Goal: Information Seeking & Learning: Learn about a topic

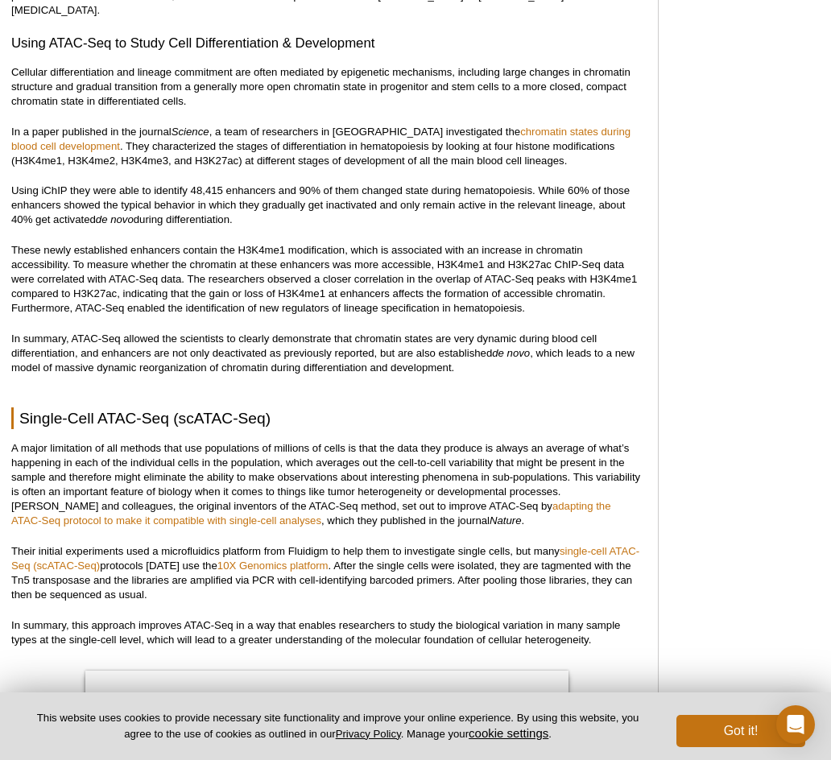
scroll to position [3371, 0]
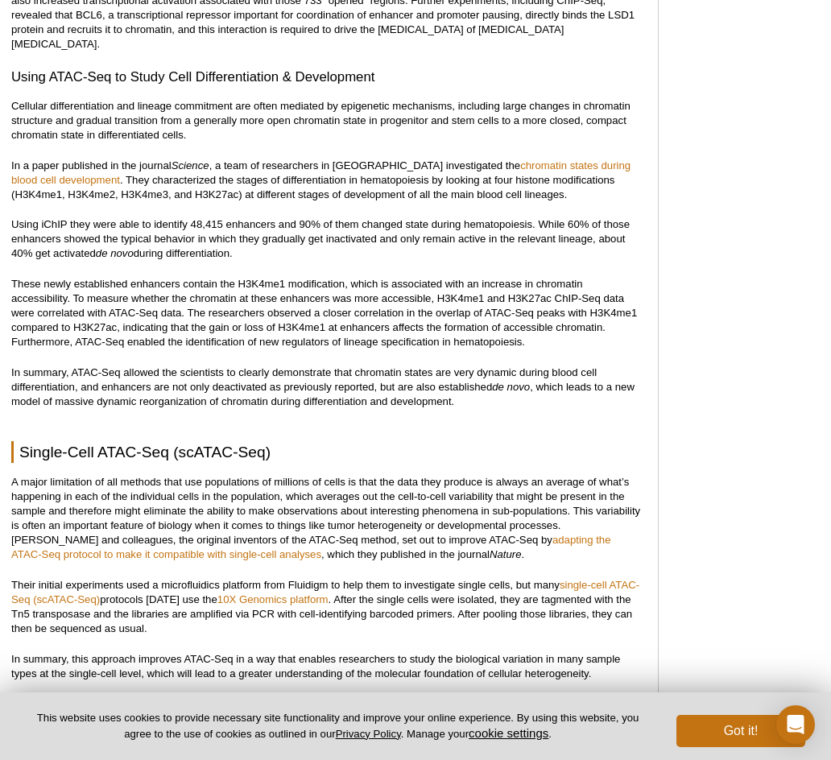
click at [404, 479] on p "A major limitation of all methods that use populations of millions of cells is …" at bounding box center [326, 518] width 630 height 87
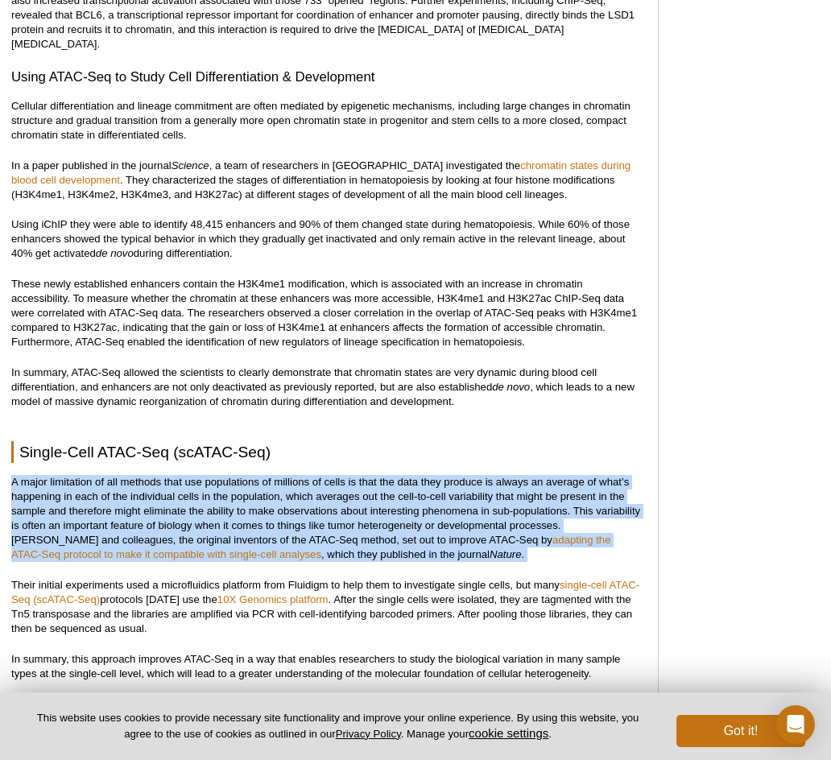
click at [404, 479] on p "A major limitation of all methods that use populations of millions of cells is …" at bounding box center [326, 518] width 630 height 87
drag, startPoint x: 10, startPoint y: 453, endPoint x: 483, endPoint y: 526, distance: 478.2
click at [483, 526] on p "A major limitation of all methods that use populations of millions of cells is …" at bounding box center [326, 518] width 630 height 87
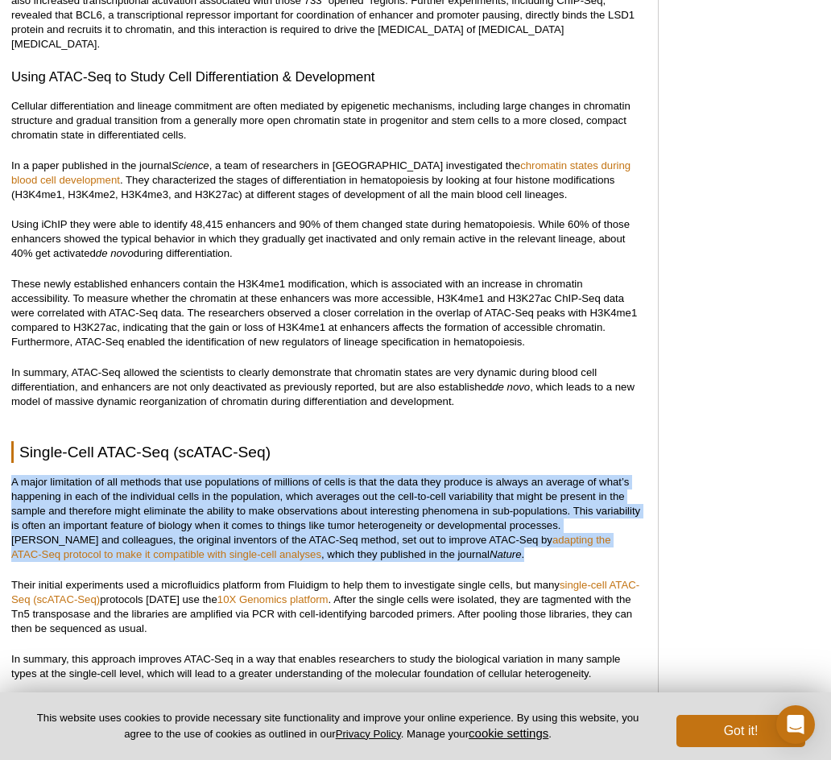
drag, startPoint x: 486, startPoint y: 526, endPoint x: 7, endPoint y: 452, distance: 484.0
drag, startPoint x: 7, startPoint y: 445, endPoint x: 481, endPoint y: 529, distance: 480.8
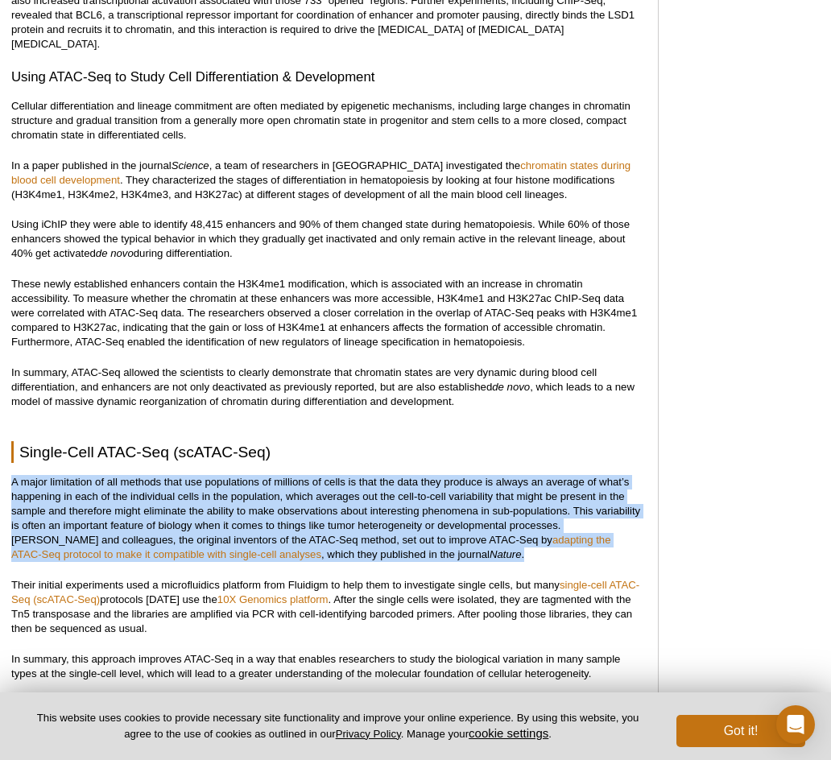
click at [481, 529] on p "A major limitation of all methods that use populations of millions of cells is …" at bounding box center [326, 518] width 630 height 87
drag, startPoint x: 491, startPoint y: 528, endPoint x: 12, endPoint y: 456, distance: 484.5
click at [12, 475] on p "A major limitation of all methods that use populations of millions of cells is …" at bounding box center [326, 518] width 630 height 87
drag, startPoint x: 5, startPoint y: 448, endPoint x: 534, endPoint y: 527, distance: 534.9
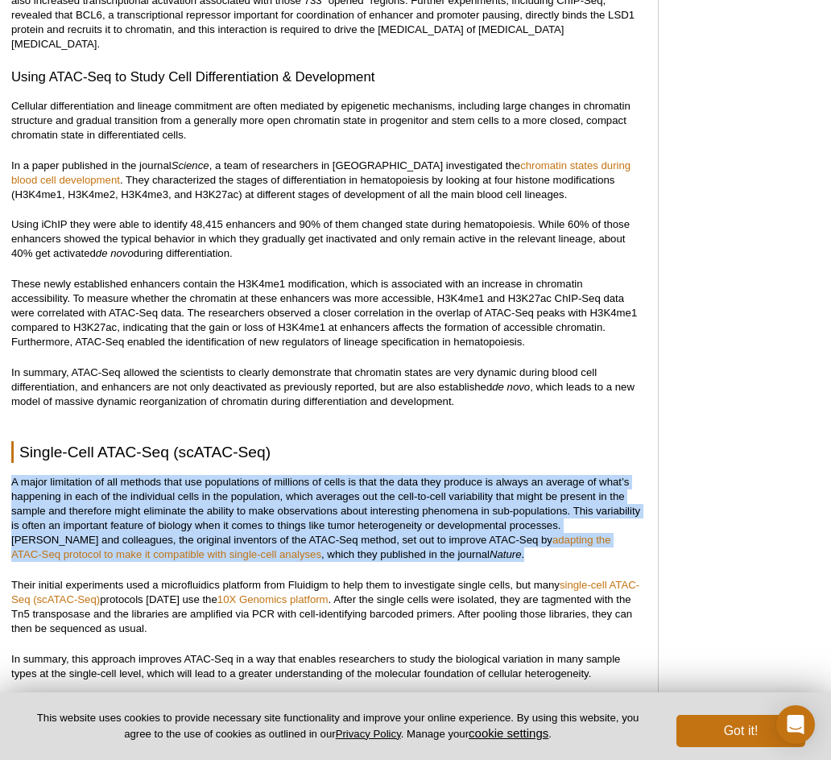
click at [534, 527] on p "A major limitation of all methods that use populations of millions of cells is …" at bounding box center [326, 518] width 630 height 87
drag, startPoint x: 538, startPoint y: 527, endPoint x: 5, endPoint y: 454, distance: 538.0
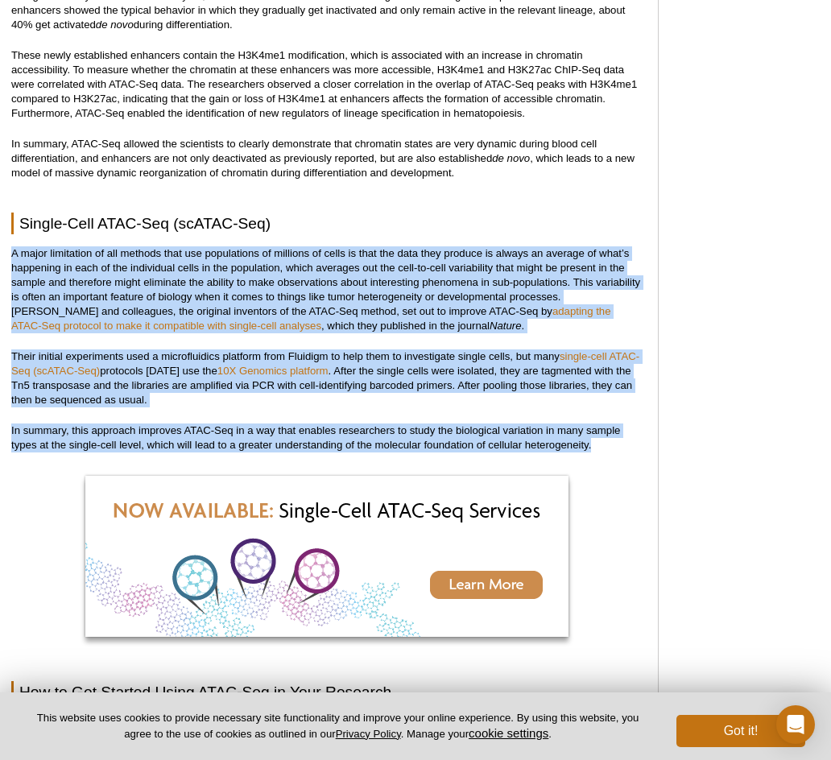
scroll to position [3613, 0]
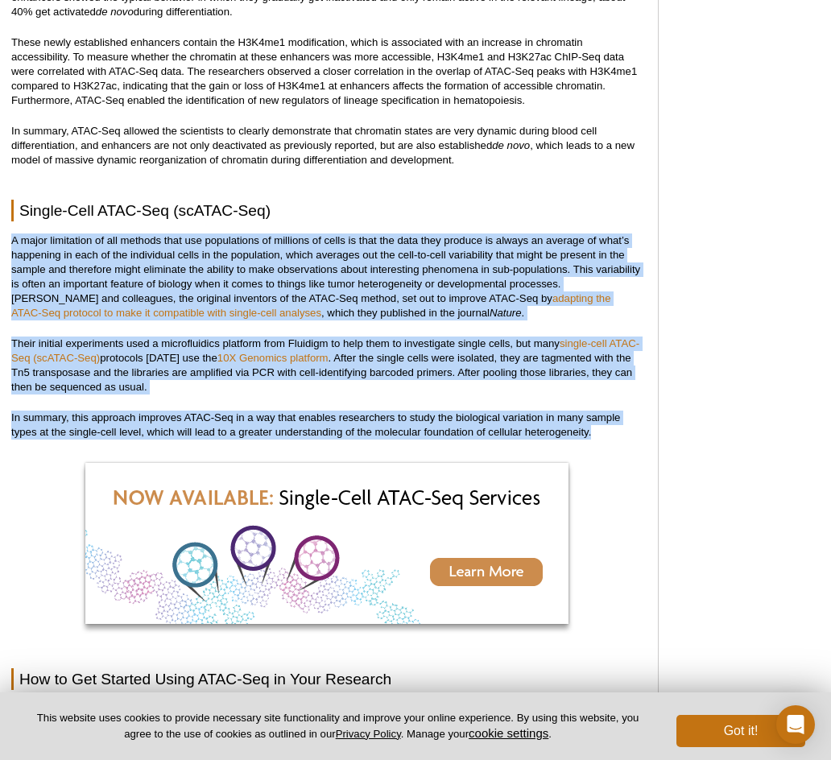
drag, startPoint x: 6, startPoint y: 450, endPoint x: 618, endPoint y: 406, distance: 612.7
click at [618, 411] on p "In summary, this approach improves ATAC-Seq in a way that enables researchers t…" at bounding box center [326, 425] width 630 height 29
drag, startPoint x: 618, startPoint y: 406, endPoint x: 22, endPoint y: 192, distance: 633.2
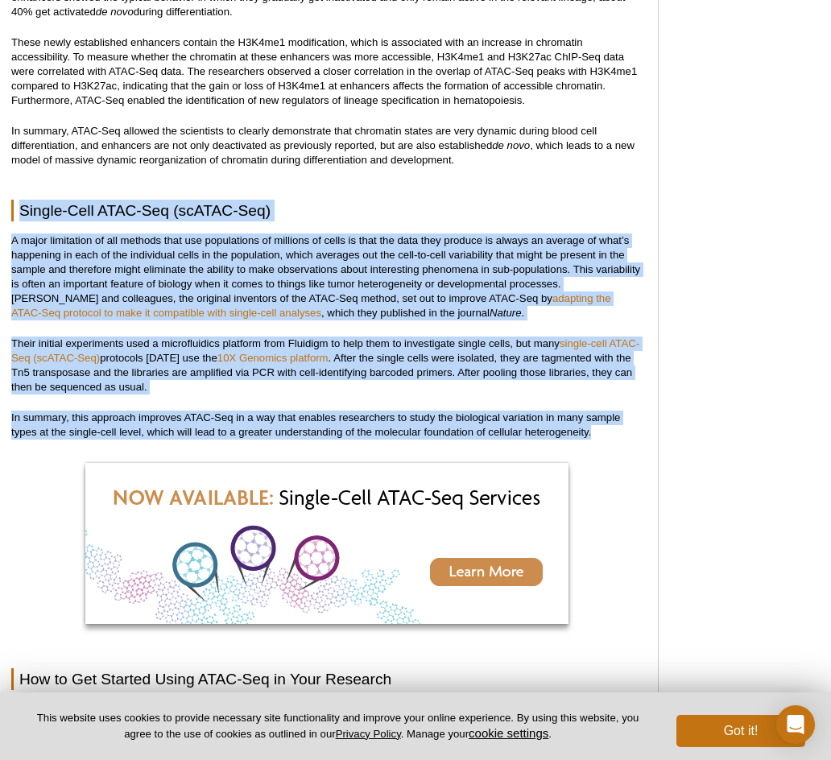
click at [22, 200] on h2 "Single-Cell ATAC-Seq (scATAC-Seq)" at bounding box center [326, 211] width 630 height 22
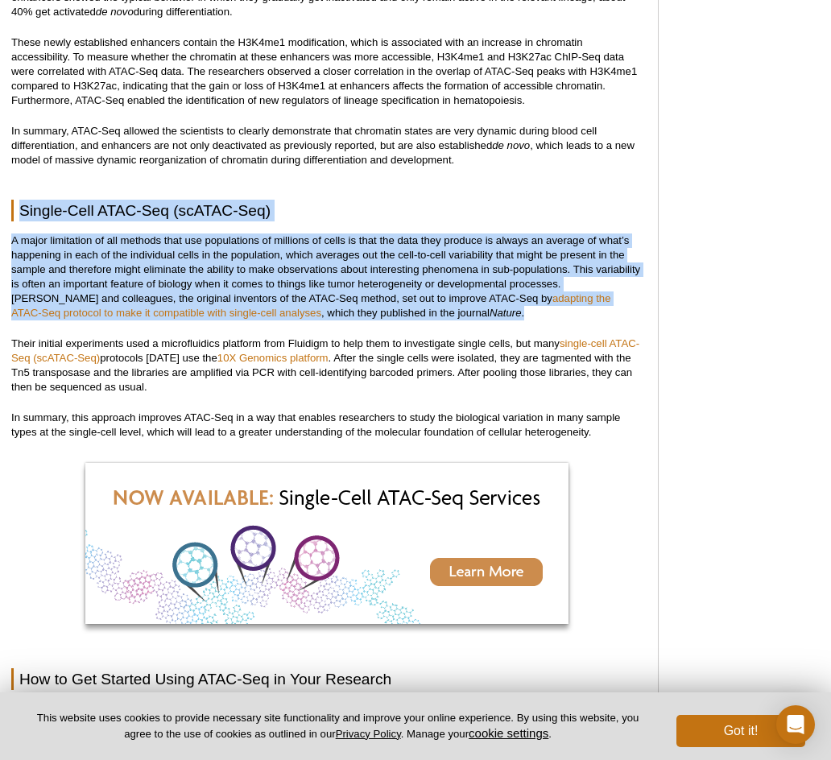
drag, startPoint x: 21, startPoint y: 183, endPoint x: 502, endPoint y: 283, distance: 491.7
click at [502, 283] on p "A major limitation of all methods that use populations of millions of cells is …" at bounding box center [326, 277] width 630 height 87
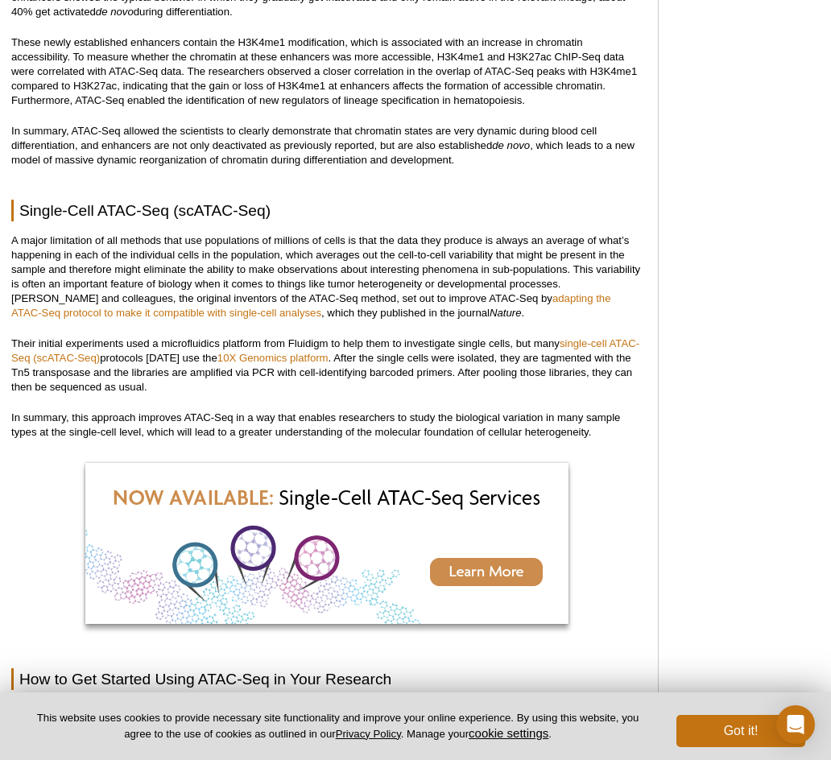
click at [520, 278] on p "A major limitation of all methods that use populations of millions of cells is …" at bounding box center [326, 277] width 630 height 87
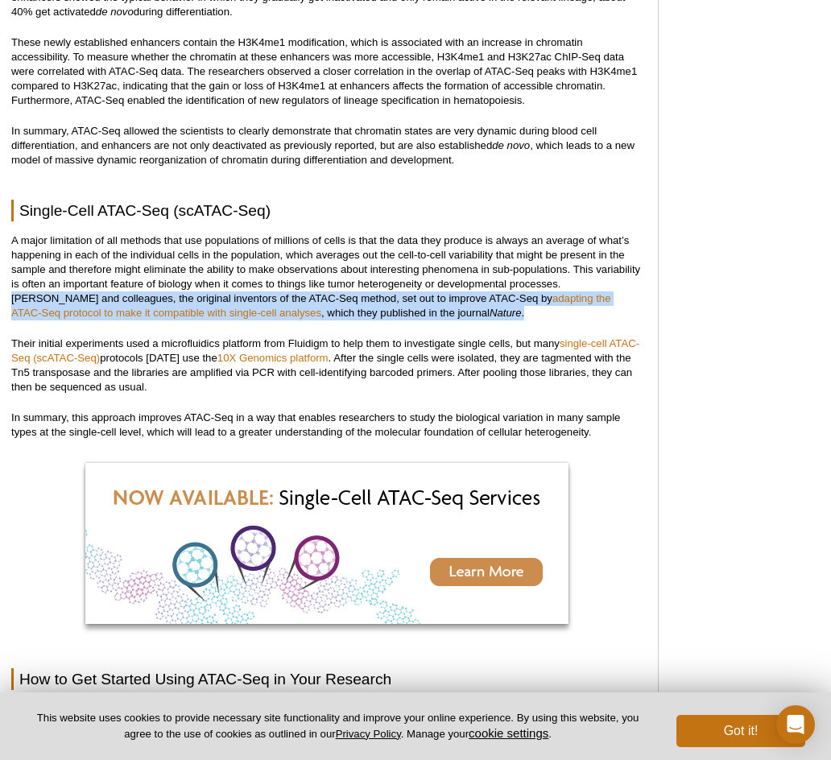
drag, startPoint x: 526, startPoint y: 282, endPoint x: 565, endPoint y: 253, distance: 49.0
click at [565, 253] on p "A major limitation of all methods that use populations of millions of cells is …" at bounding box center [326, 277] width 630 height 87
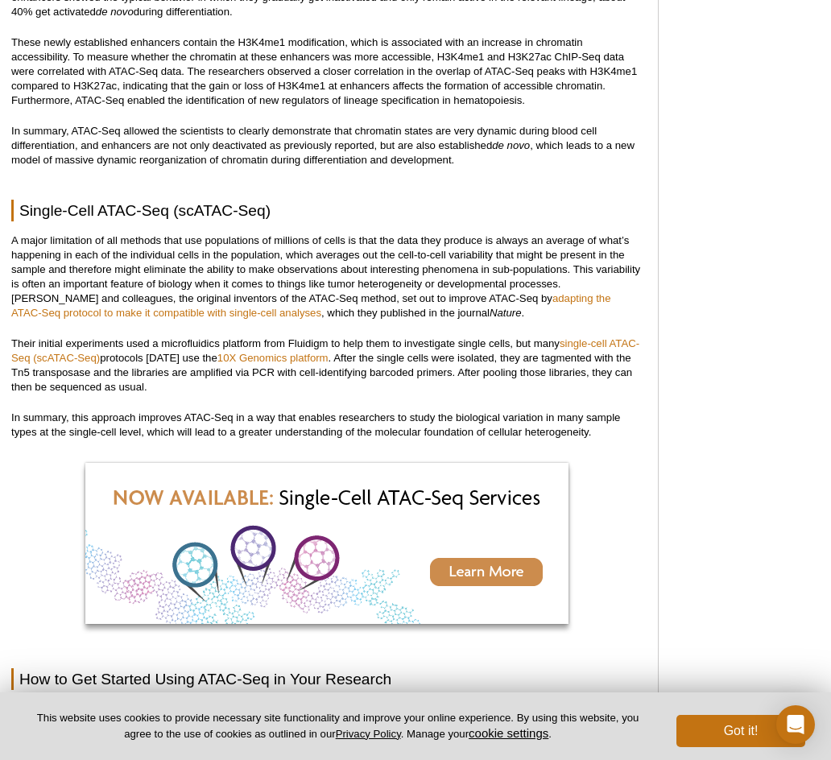
click at [399, 68] on p "These newly established enhancers contain the H3K4me1 modification, which is as…" at bounding box center [326, 71] width 630 height 72
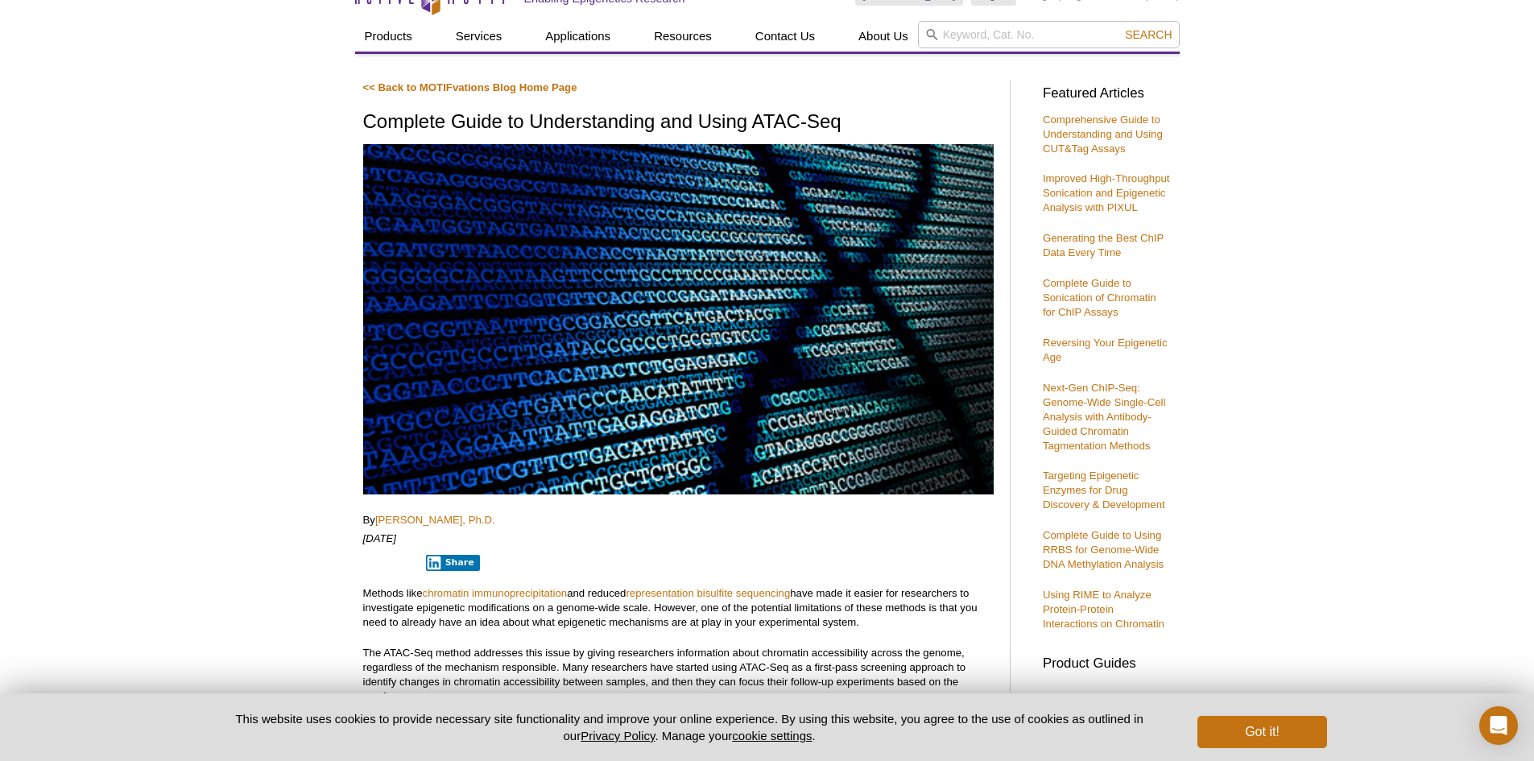
scroll to position [0, 0]
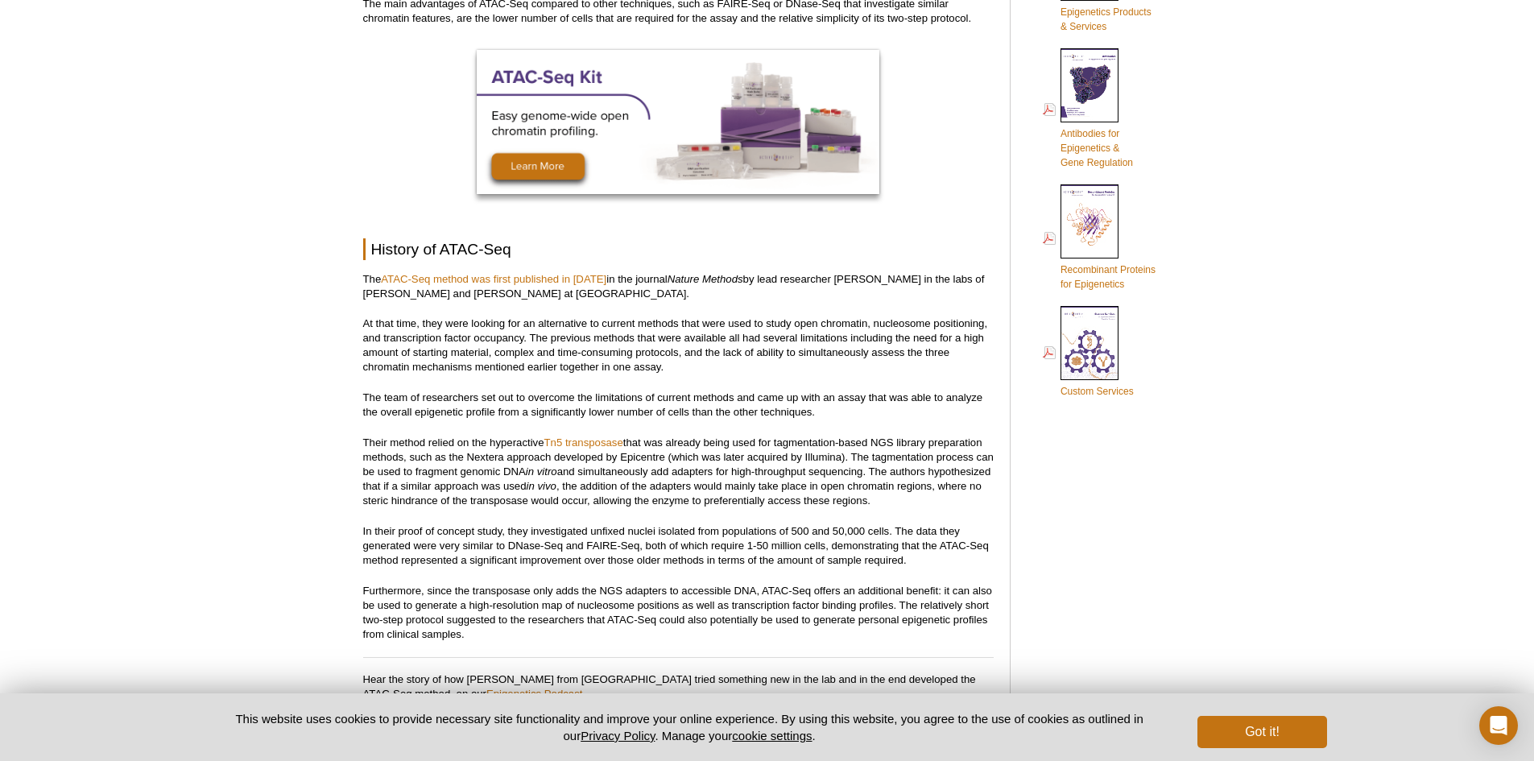
scroll to position [966, 0]
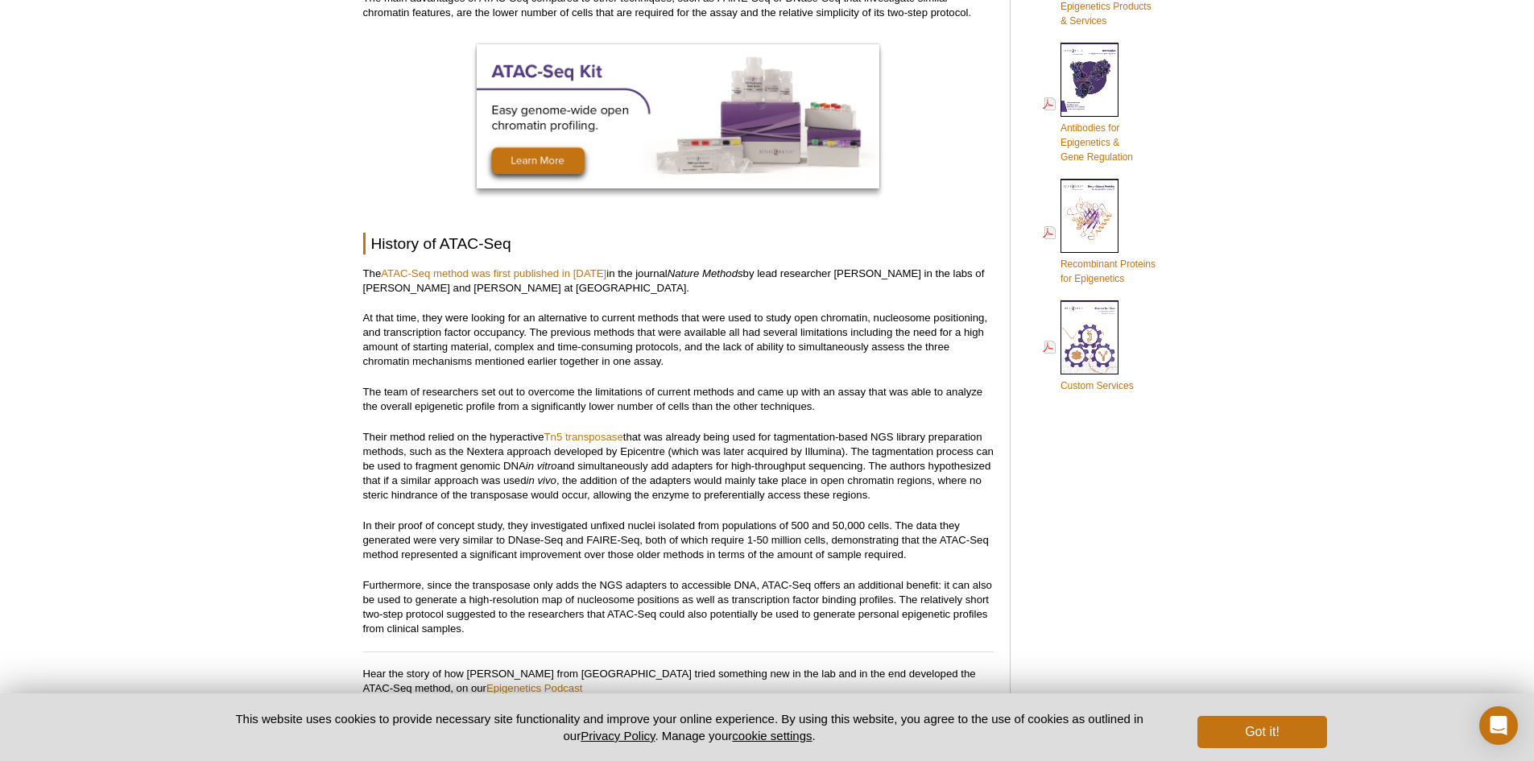
drag, startPoint x: 692, startPoint y: 282, endPoint x: 659, endPoint y: 281, distance: 33.8
click at [659, 281] on p "The ATAC-Seq method was first published in [DATE] in the journal Nature Methods…" at bounding box center [678, 281] width 630 height 29
